Goal: Task Accomplishment & Management: Use online tool/utility

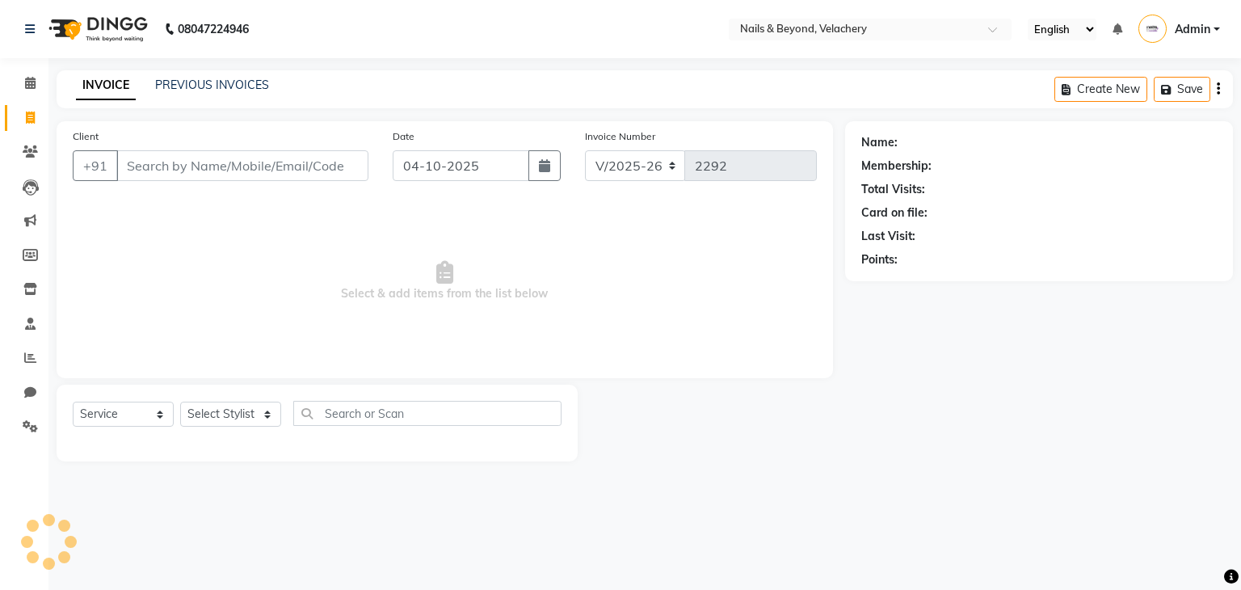
select select "8978"
select select "service"
click at [73, 402] on select "Select Service Product Membership Package Voucher Prepaid Gift Card" at bounding box center [123, 414] width 101 height 25
click at [230, 425] on select "Select Stylist [PERSON_NAME] [PERSON_NAME] JANGGINLIN Jothang Konyak [PERSON_NA…" at bounding box center [230, 414] width 101 height 25
select select "91202"
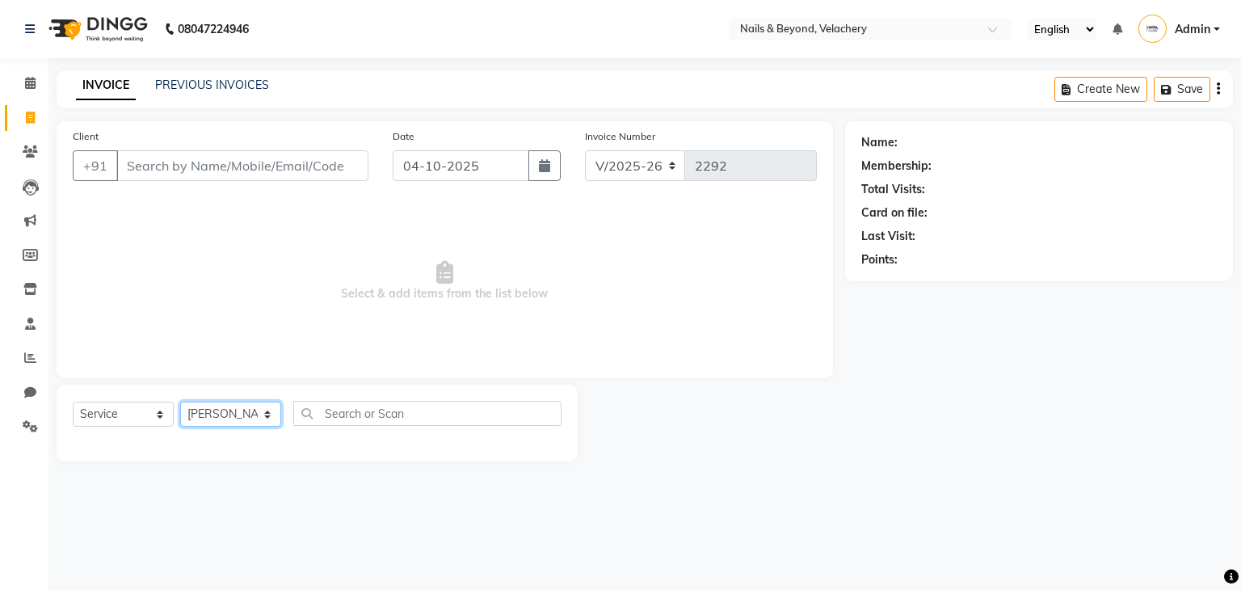
click at [180, 402] on select "Select Stylist [PERSON_NAME] [PERSON_NAME] JANGGINLIN Jothang Konyak [PERSON_NA…" at bounding box center [230, 414] width 101 height 25
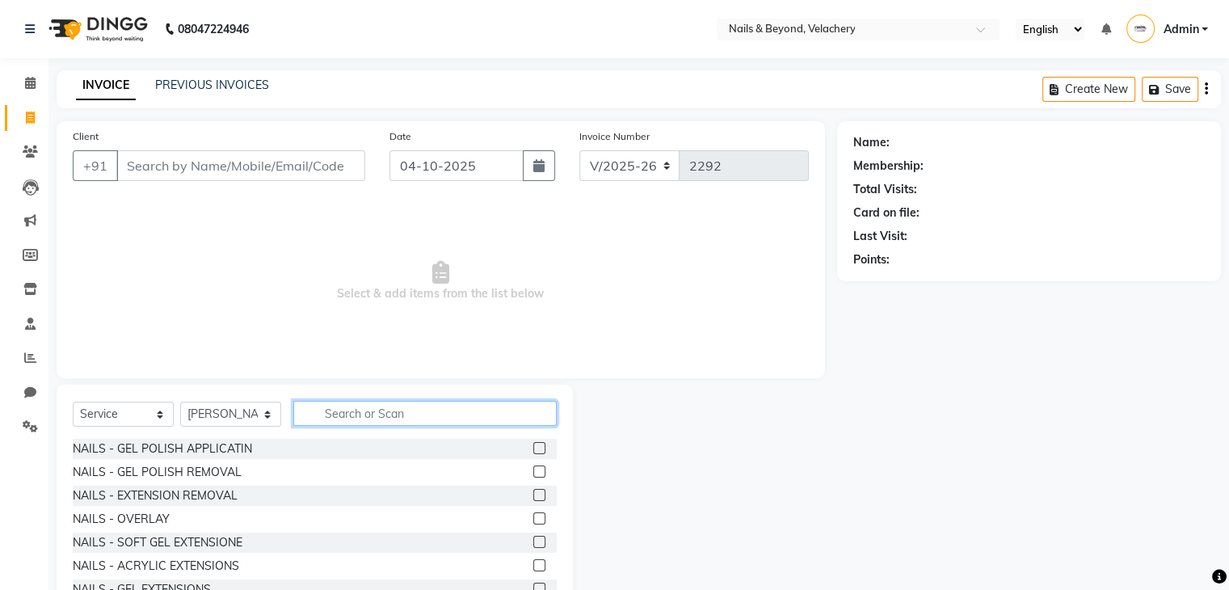
click at [356, 422] on input "text" at bounding box center [424, 413] width 263 height 25
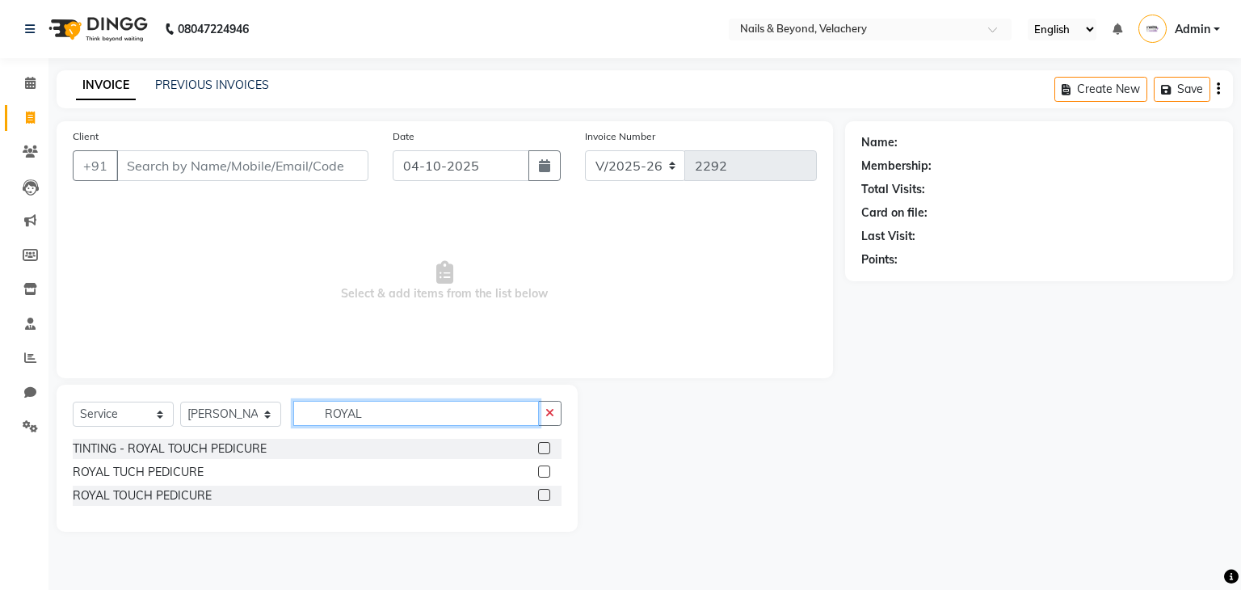
type input "ROYAL"
click at [542, 499] on label at bounding box center [544, 495] width 12 height 12
click at [542, 499] on input "checkbox" at bounding box center [543, 496] width 11 height 11
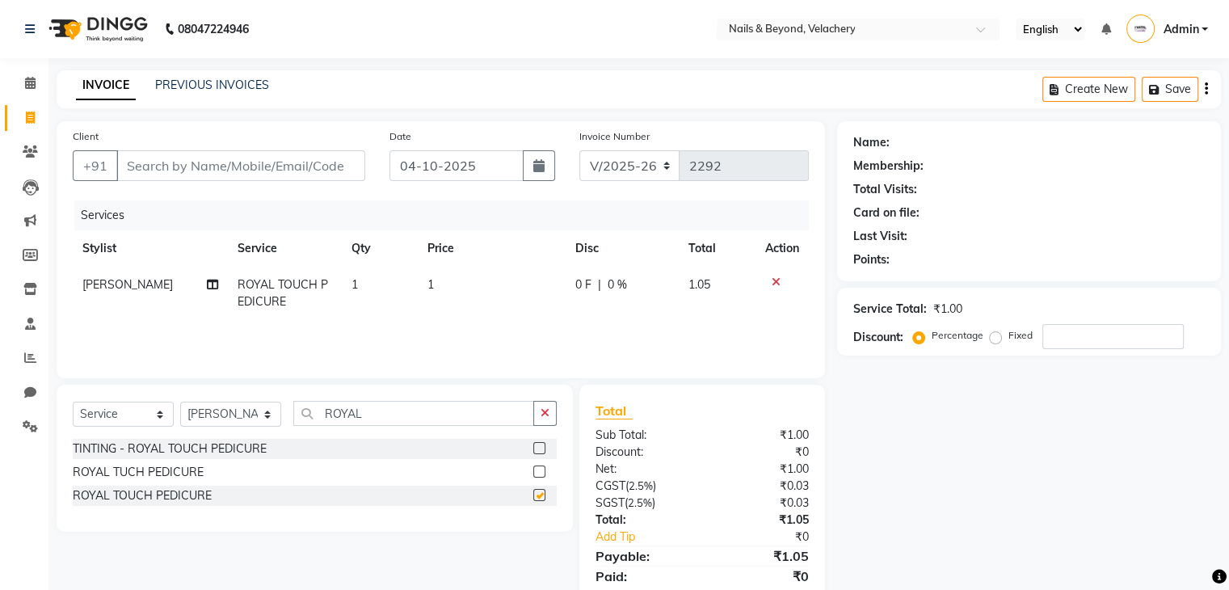
checkbox input "false"
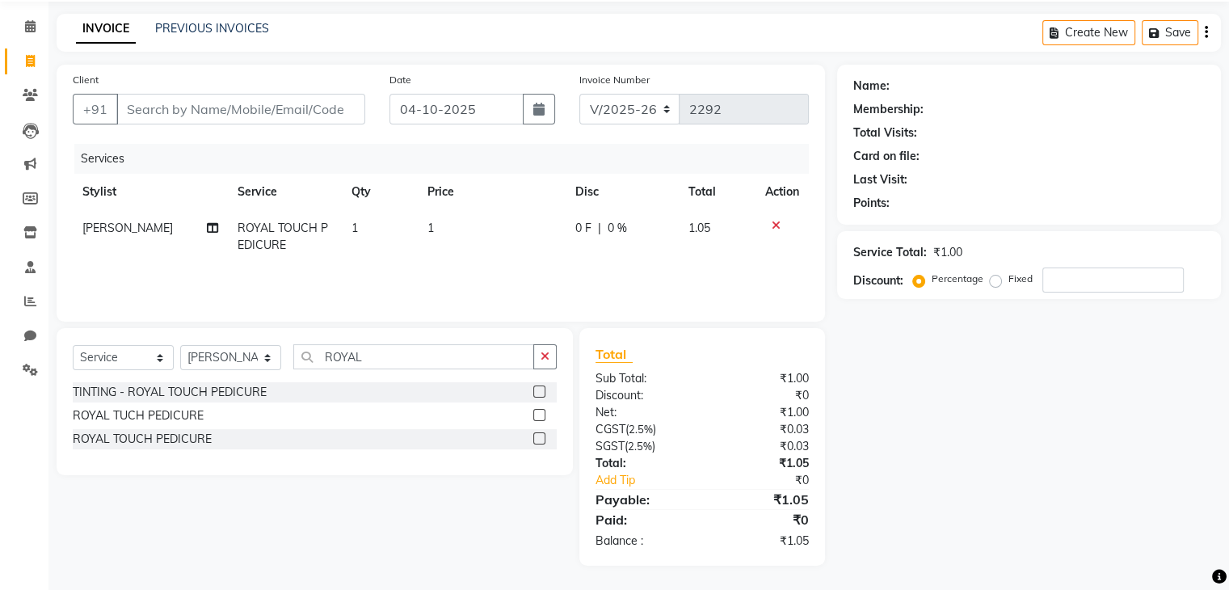
click at [449, 224] on td "1" at bounding box center [492, 236] width 148 height 53
select select "91202"
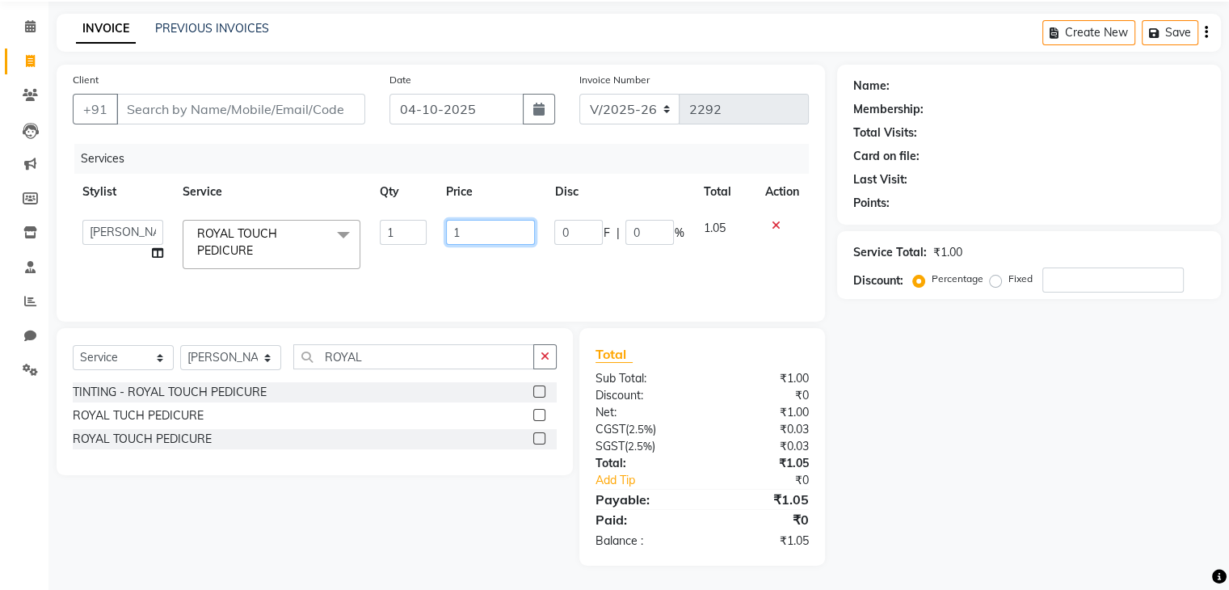
click at [473, 242] on input "1" at bounding box center [490, 232] width 89 height 25
type input "3000"
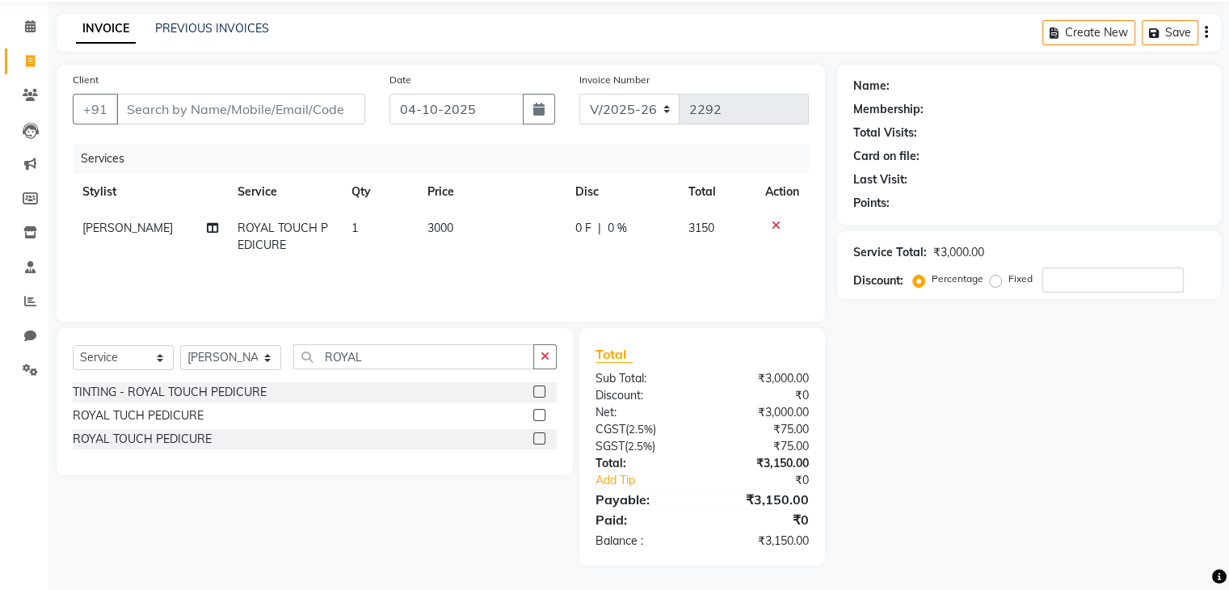
click at [586, 289] on div "Services Stylist Service Qty Price Disc Total Action Ningchan Sareo ROYAL TOUCH…" at bounding box center [441, 225] width 736 height 162
click at [251, 113] on input "Client" at bounding box center [240, 109] width 249 height 31
type input "S"
type input "0"
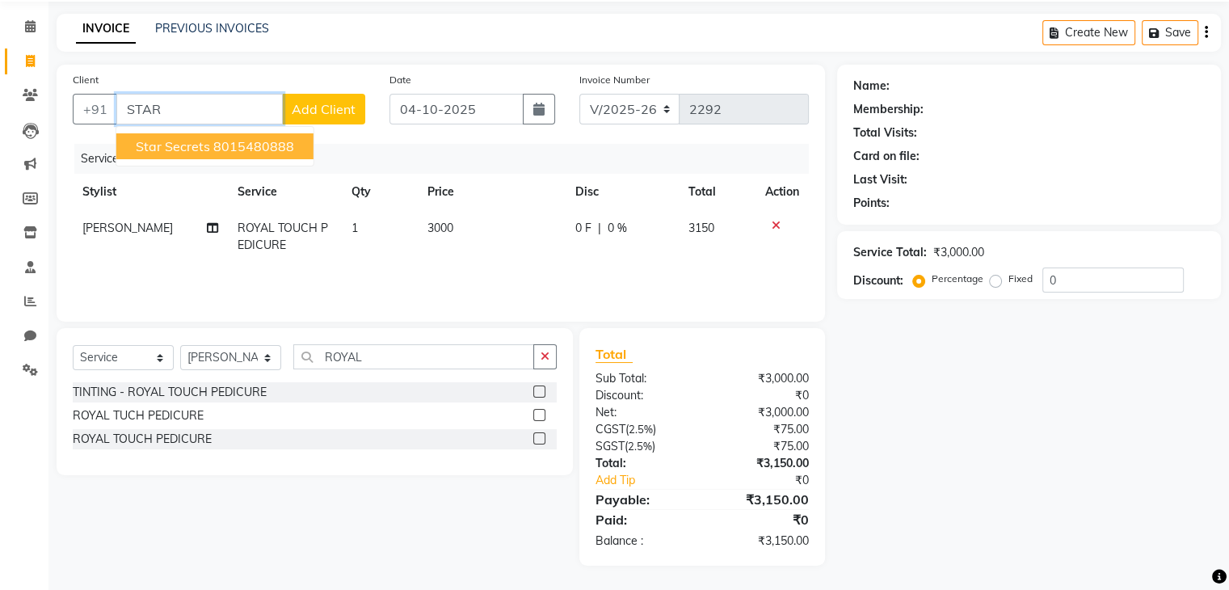
click at [253, 154] on button "star secrets 8015480888" at bounding box center [214, 146] width 197 height 26
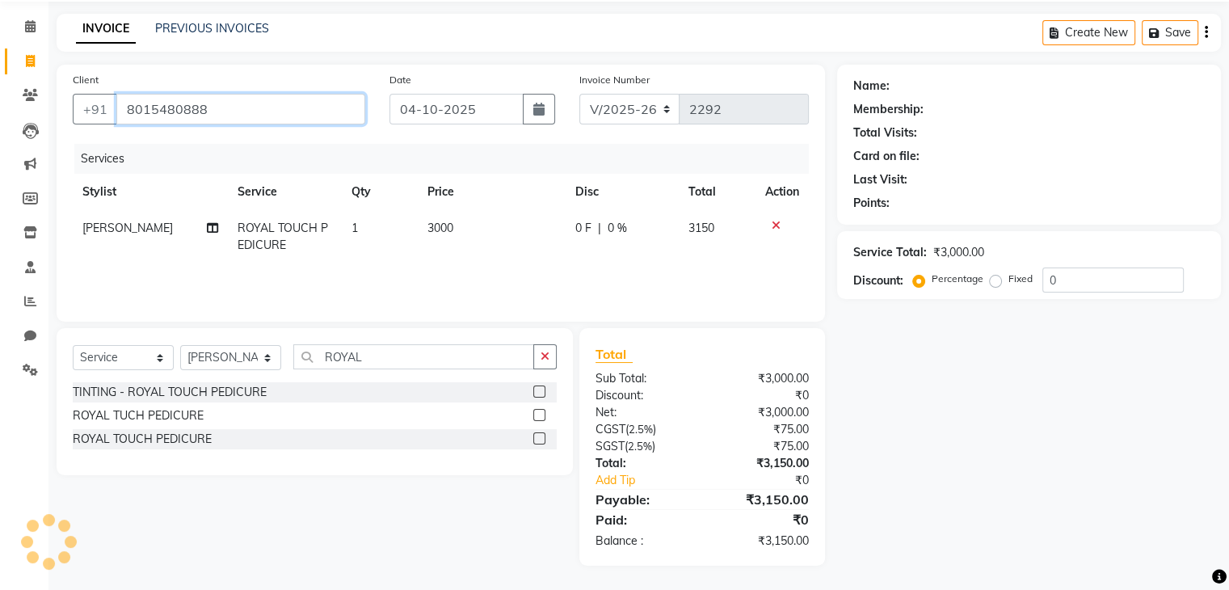
type input "8015480888"
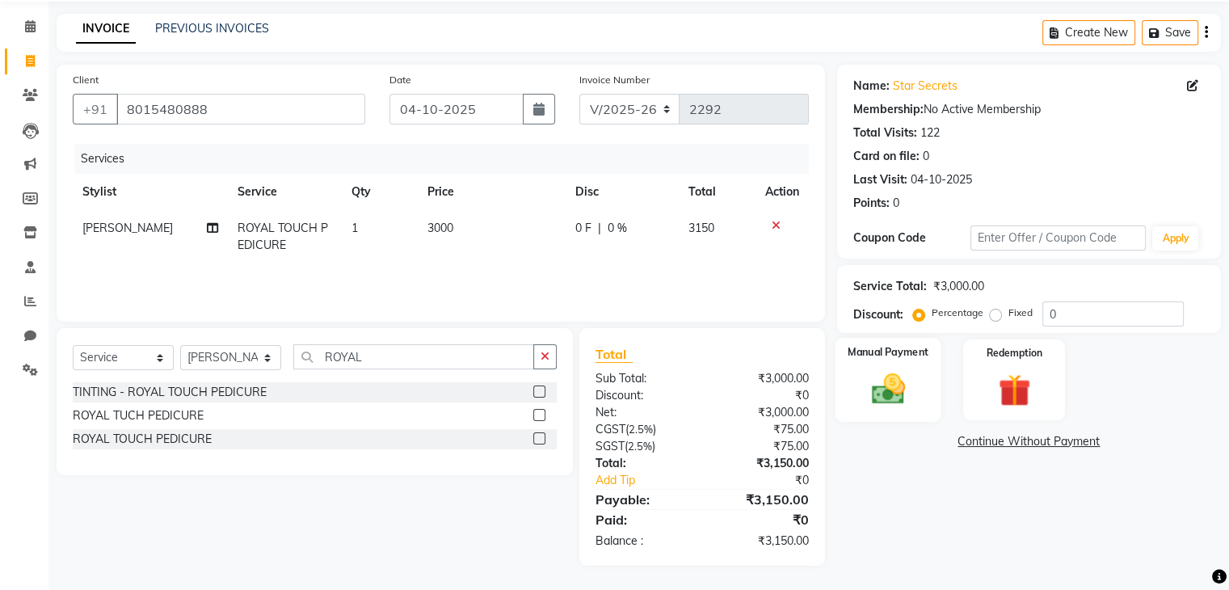
click at [922, 402] on div "Manual Payment" at bounding box center [888, 379] width 106 height 83
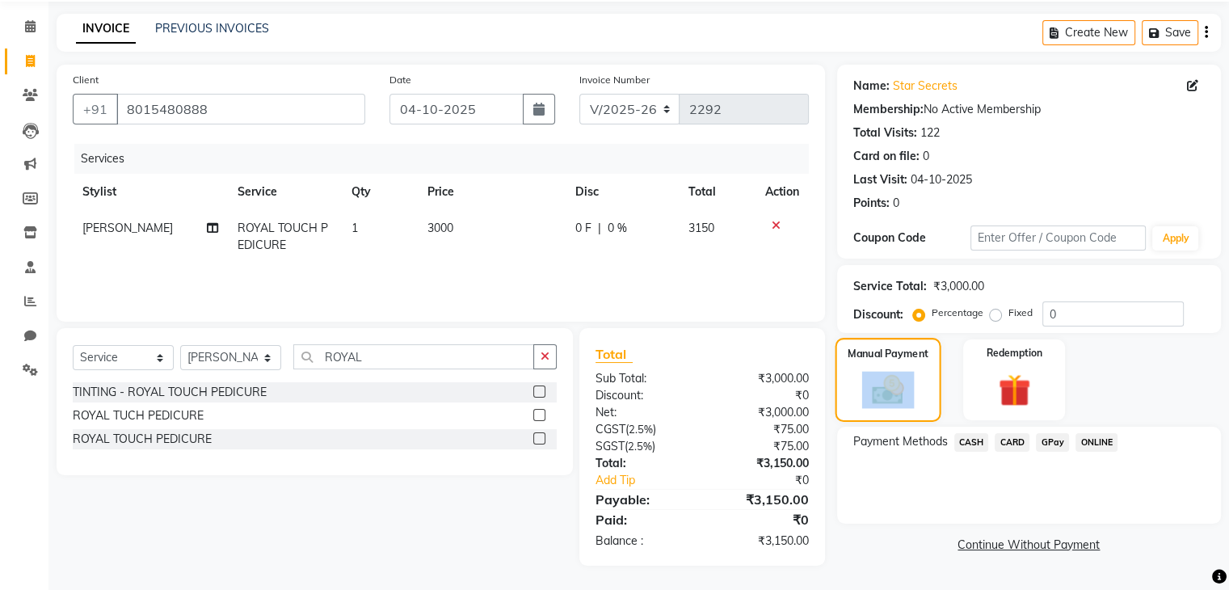
click at [922, 402] on div "Manual Payment" at bounding box center [888, 379] width 106 height 83
click at [970, 446] on span "CASH" at bounding box center [971, 442] width 35 height 19
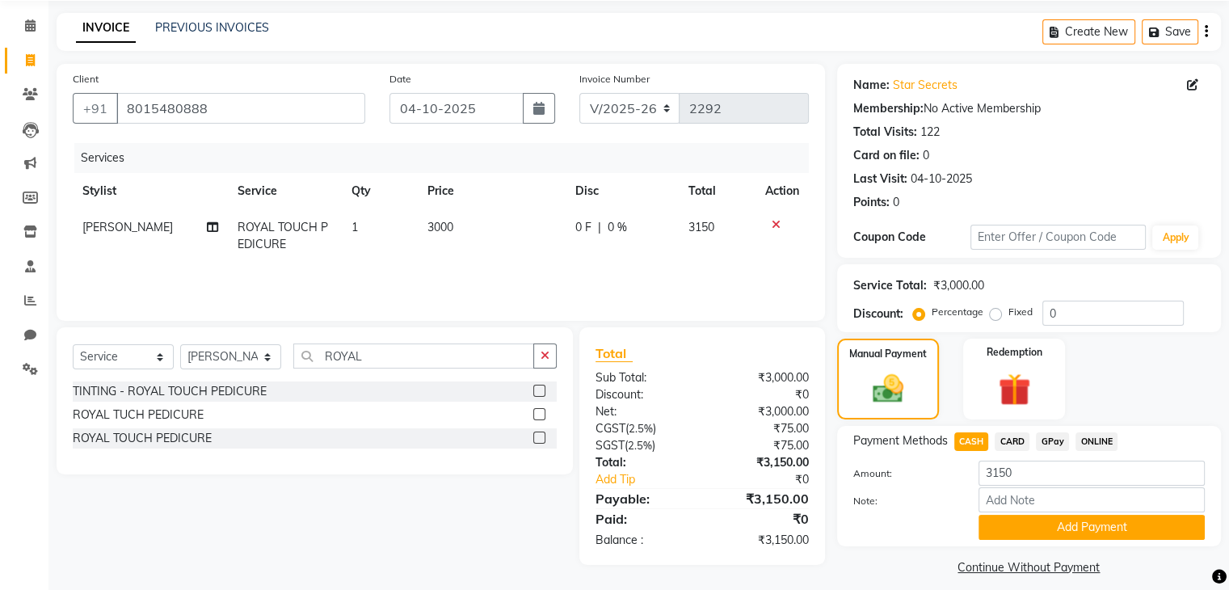
scroll to position [72, 0]
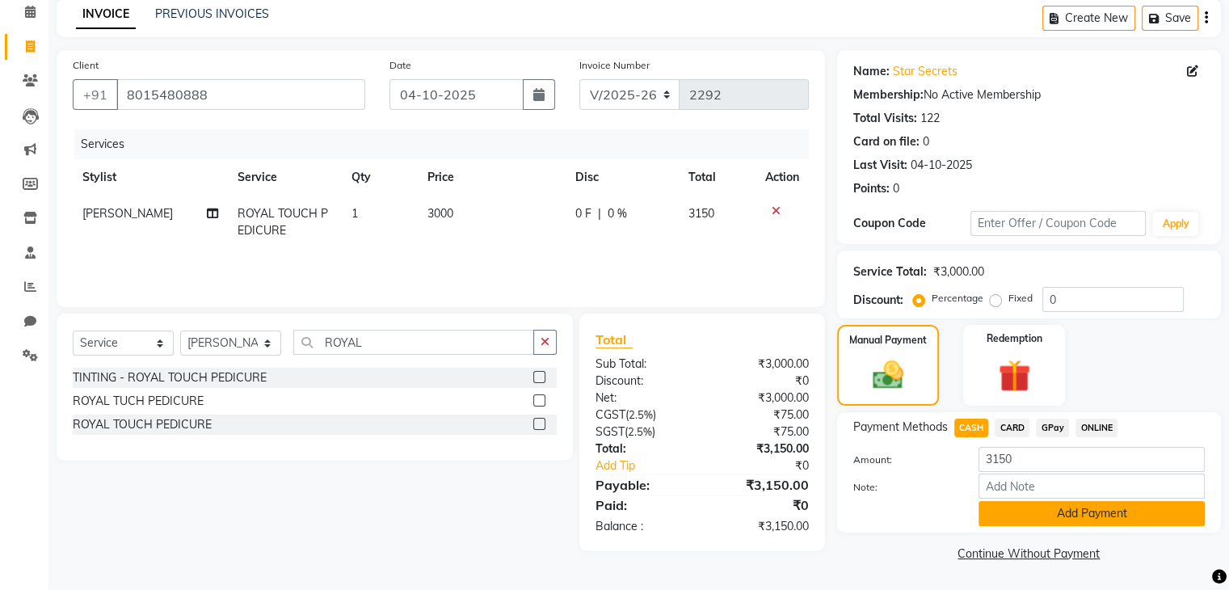
click at [1074, 522] on button "Add Payment" at bounding box center [1092, 513] width 226 height 25
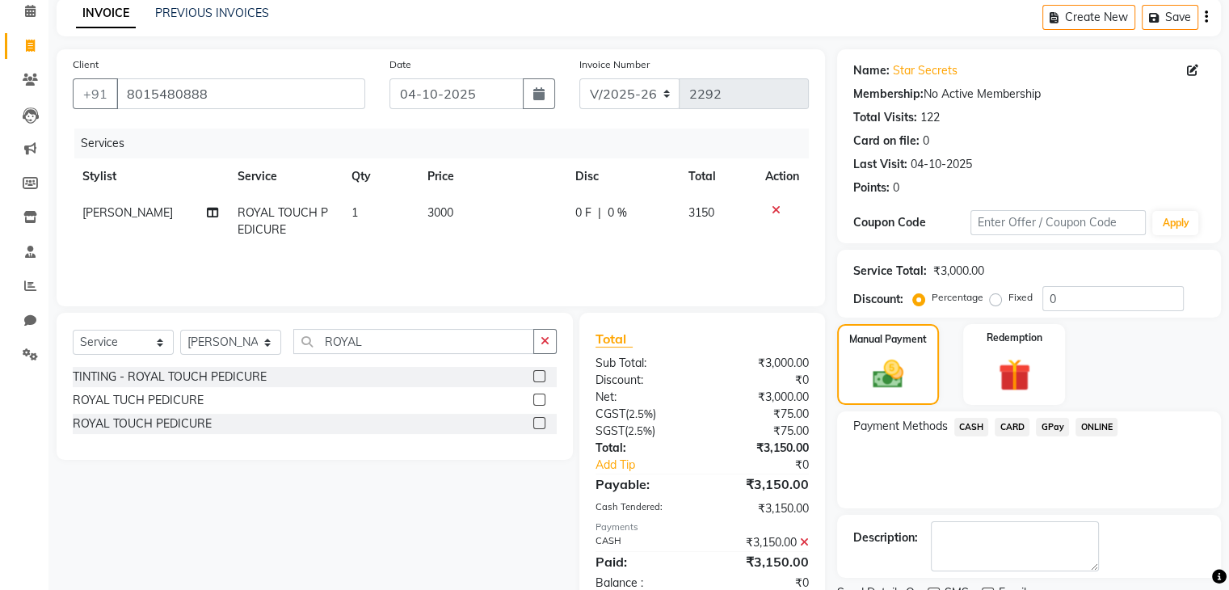
scroll to position [138, 0]
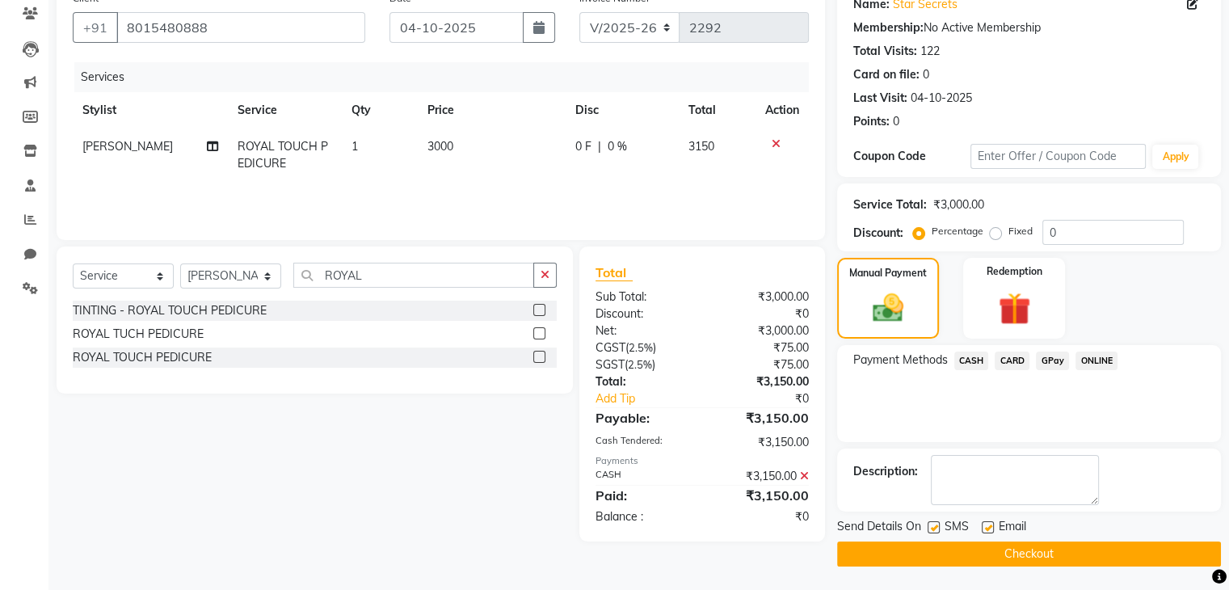
click at [993, 553] on button "Checkout" at bounding box center [1029, 554] width 384 height 25
